Goal: Find specific page/section: Find specific page/section

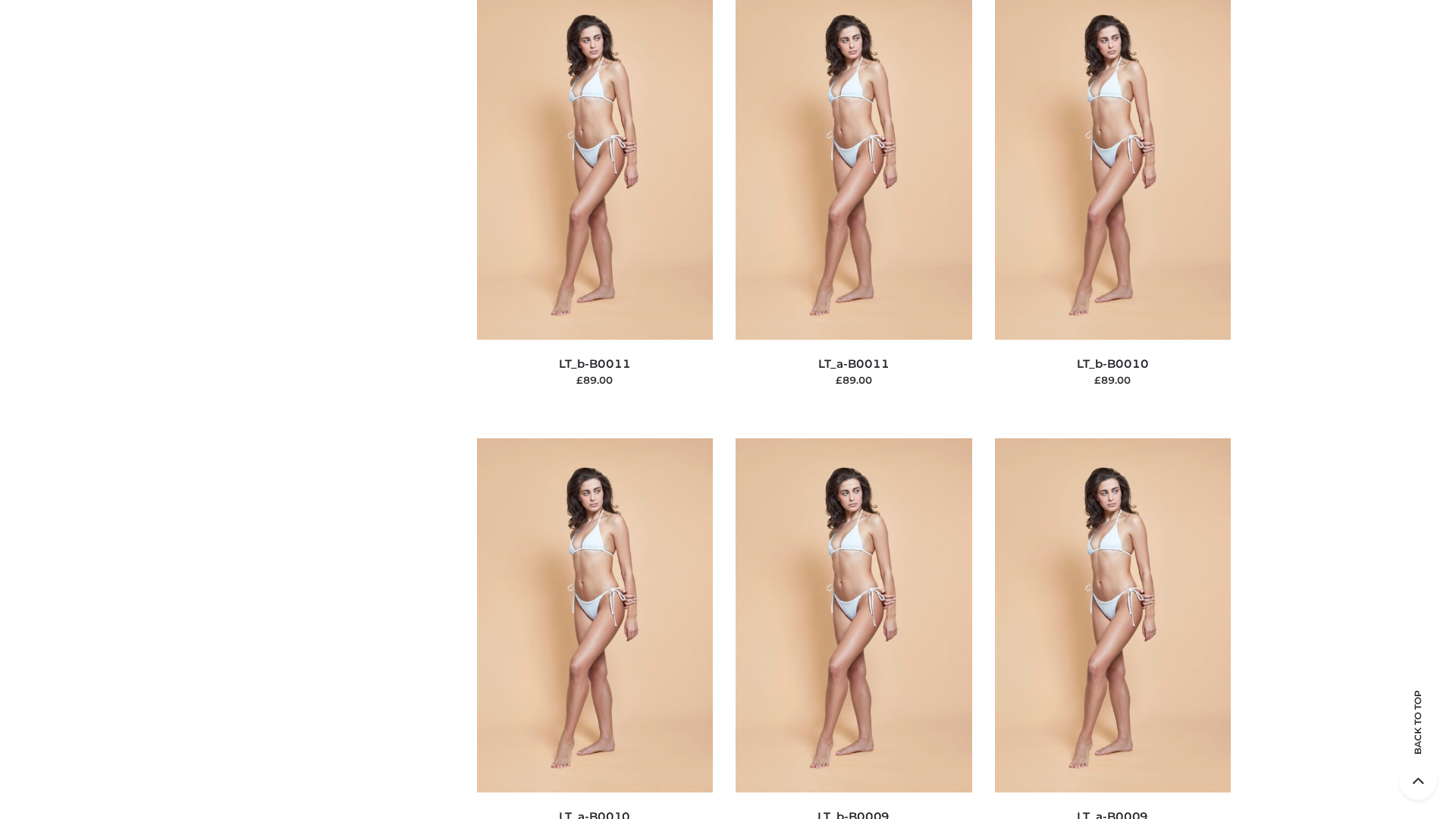
scroll to position [6812, 0]
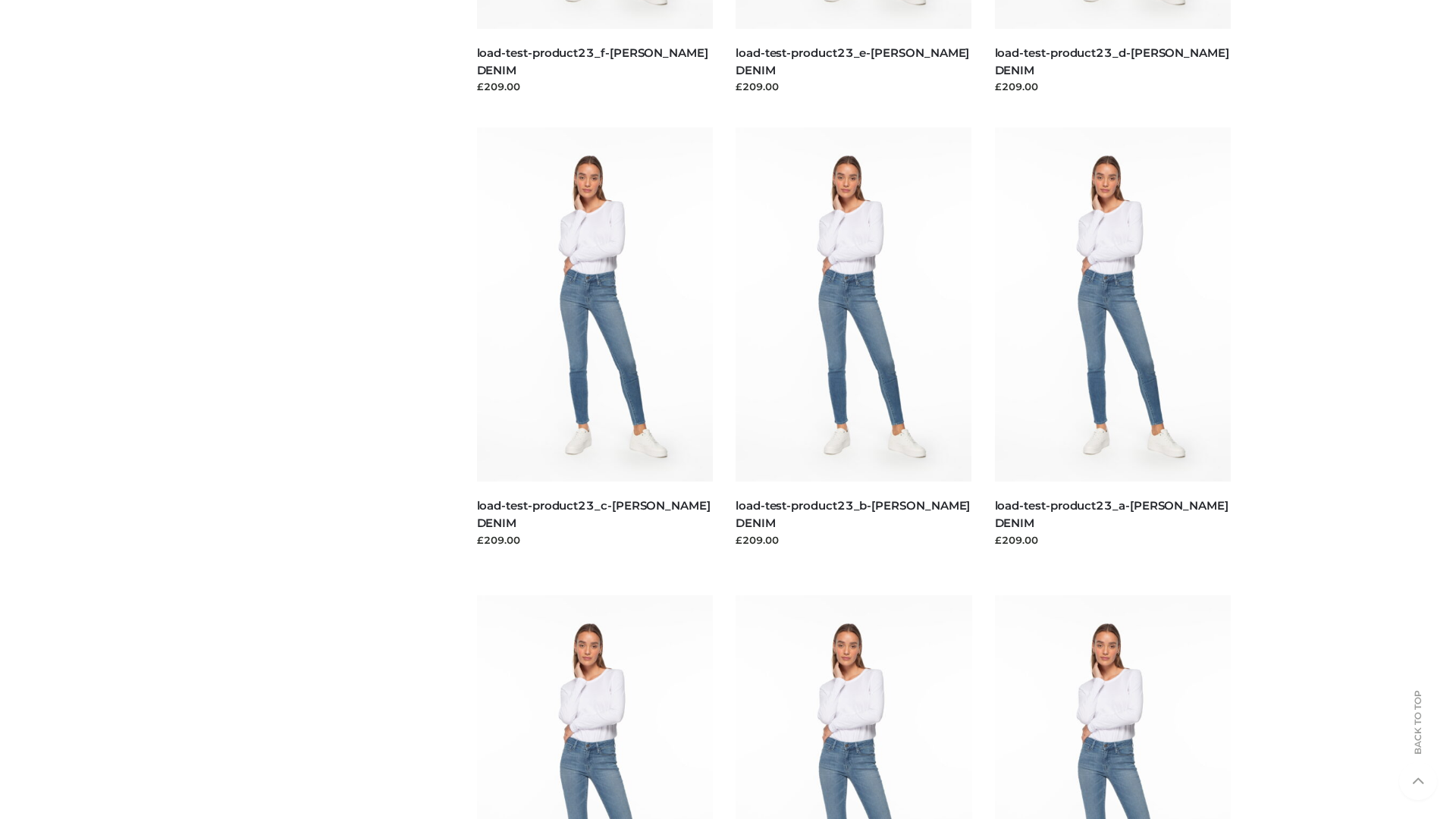
scroll to position [1331, 0]
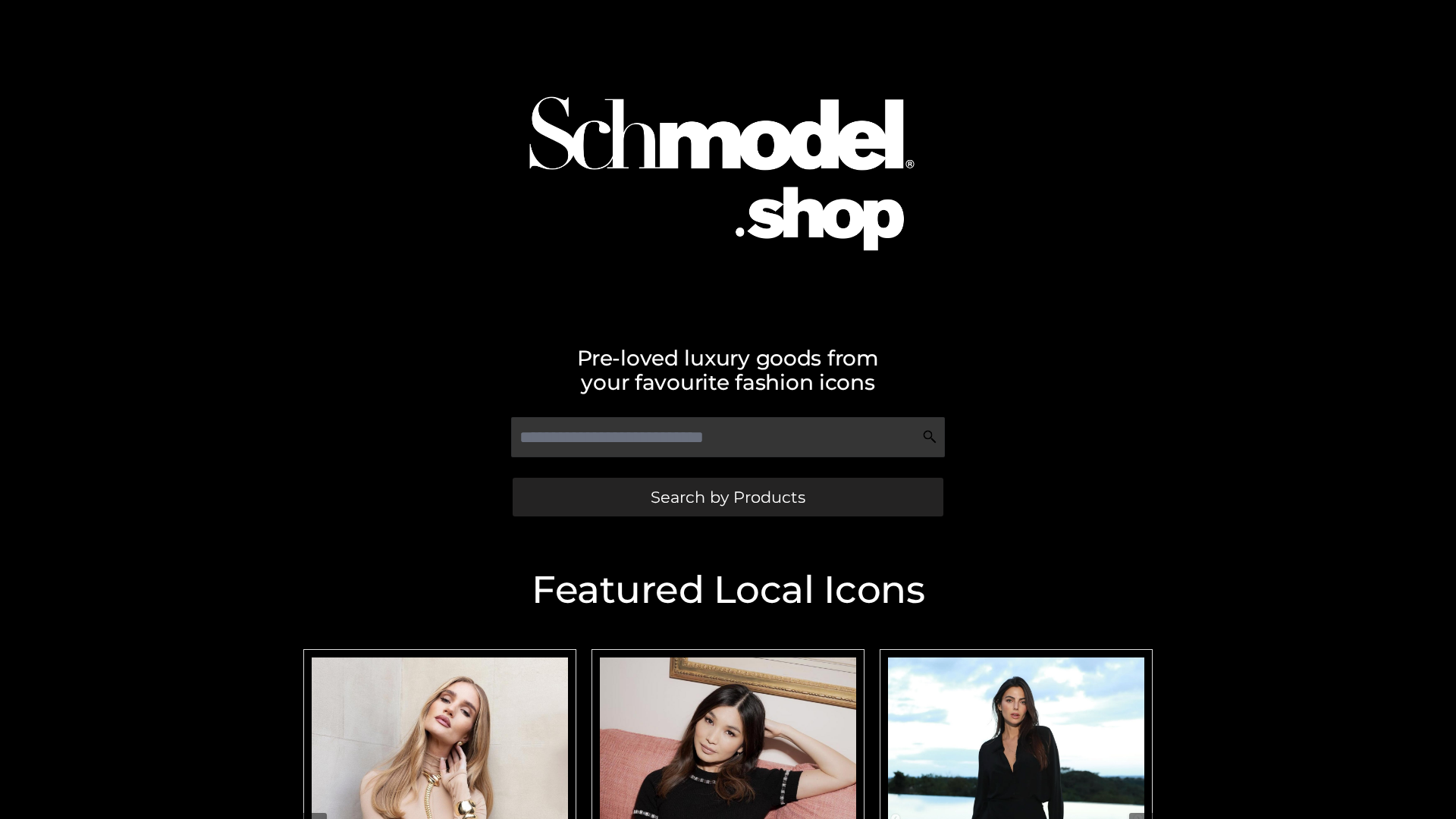
click at [727, 497] on span "Search by Products" at bounding box center [728, 497] width 155 height 16
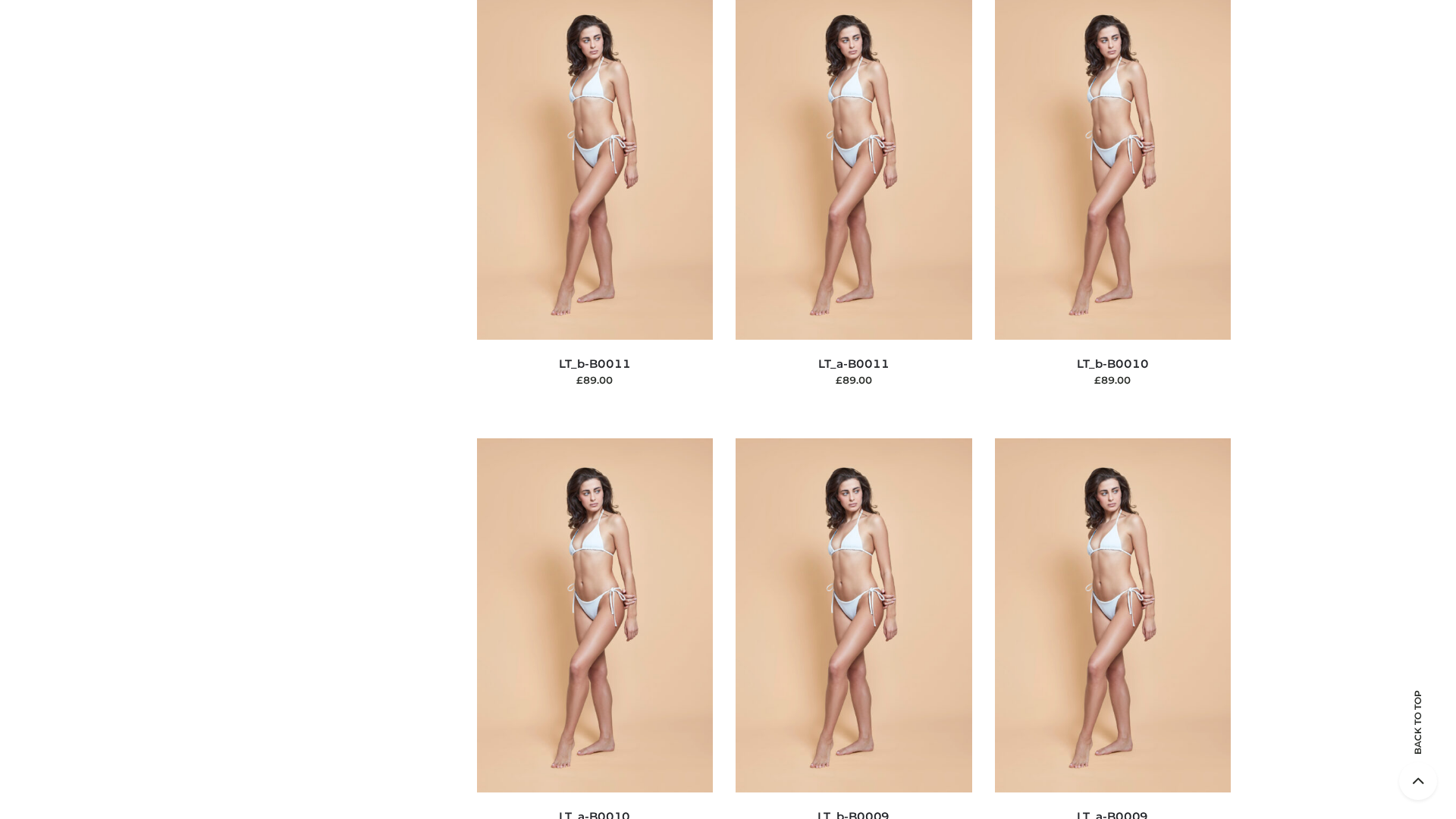
scroll to position [6812, 0]
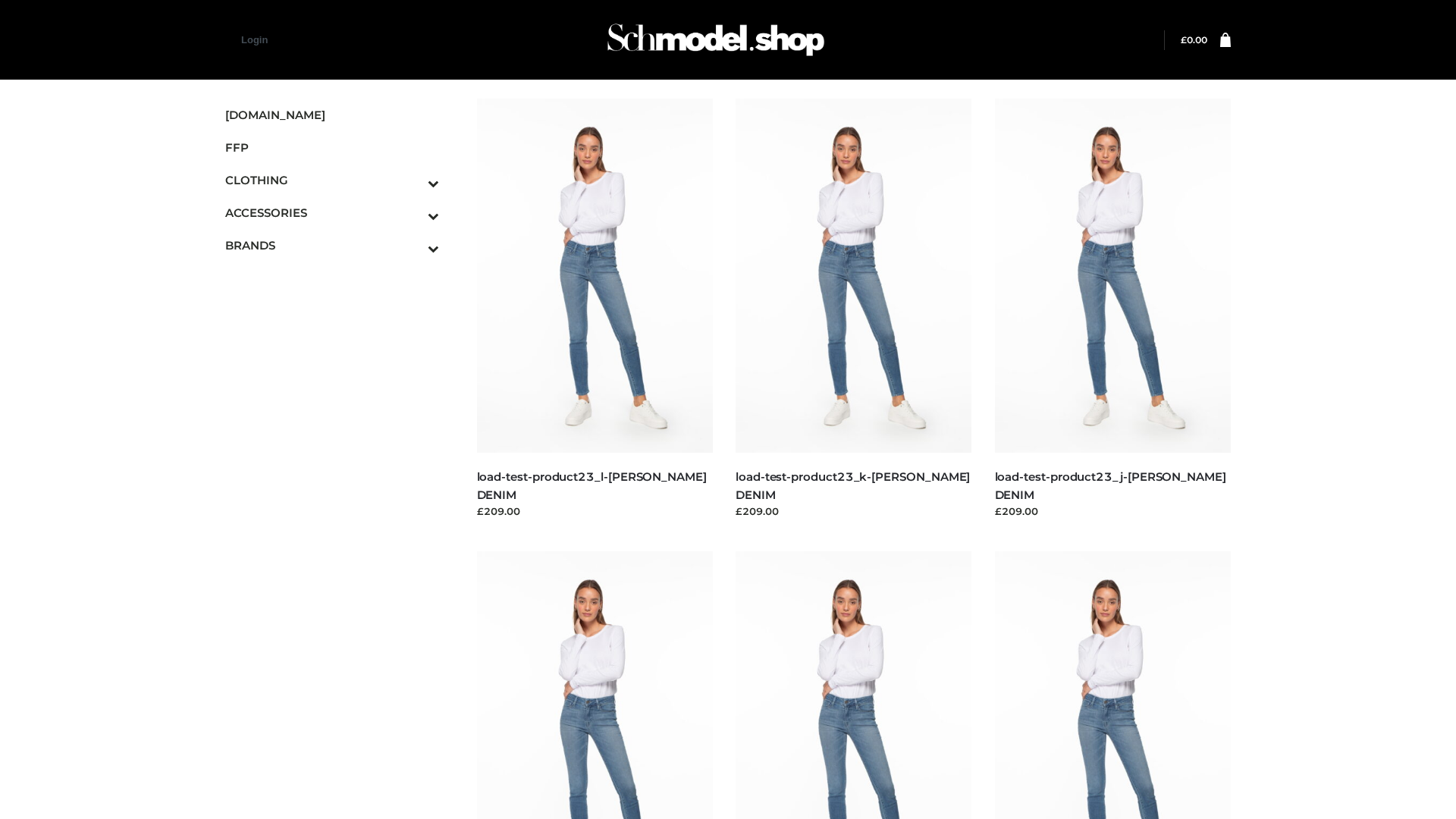
scroll to position [1331, 0]
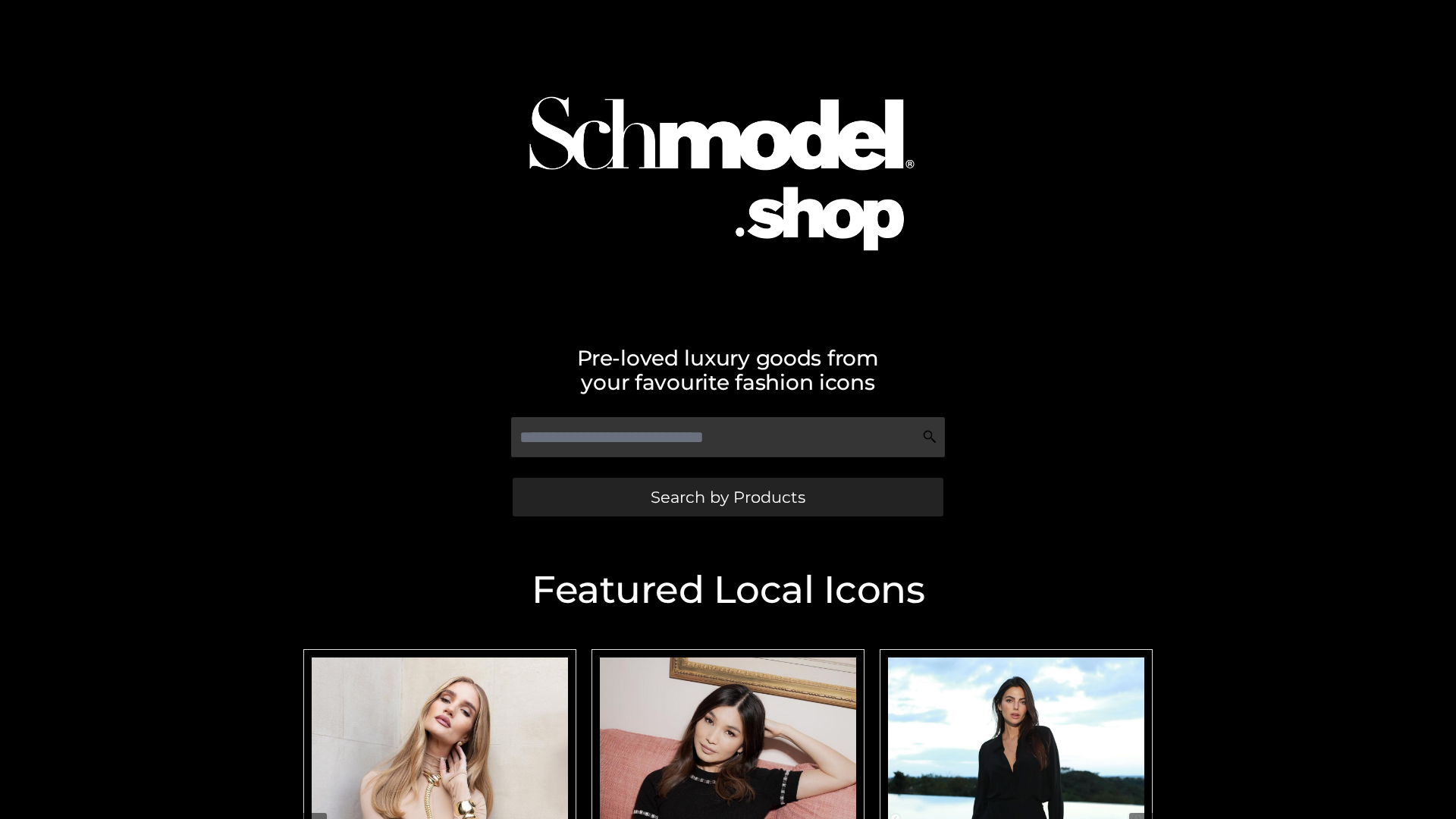
click at [727, 497] on span "Search by Products" at bounding box center [728, 497] width 155 height 16
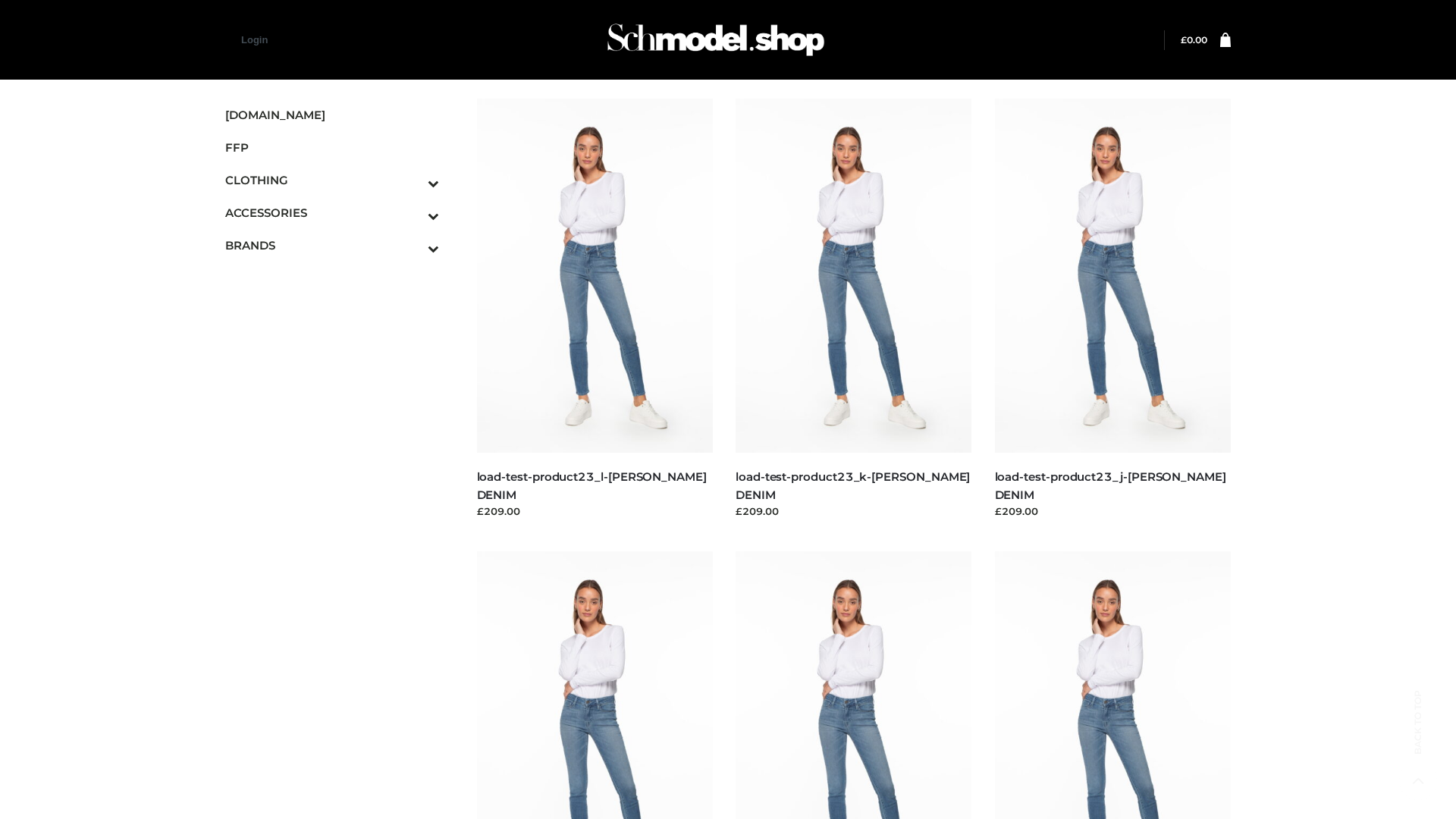
scroll to position [1331, 0]
